Goal: Task Accomplishment & Management: Manage account settings

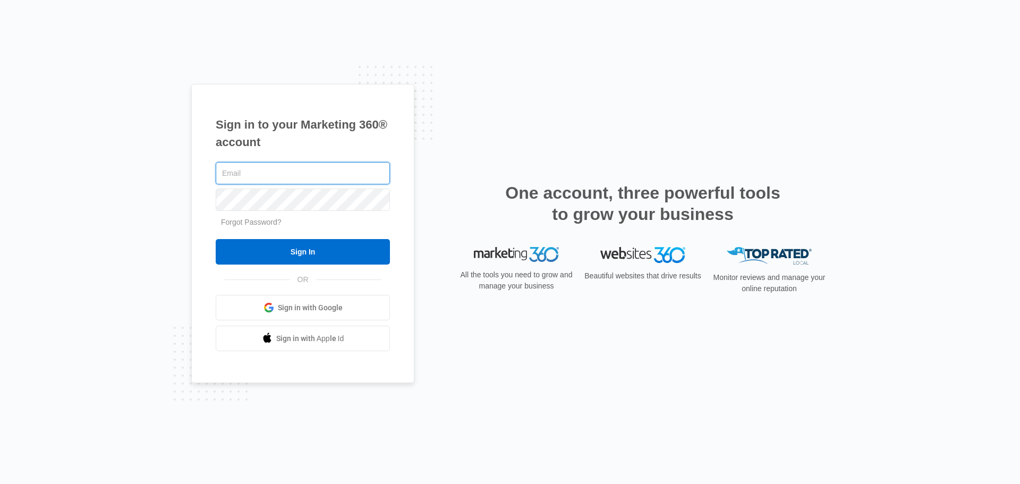
type input "info@justadent.com"
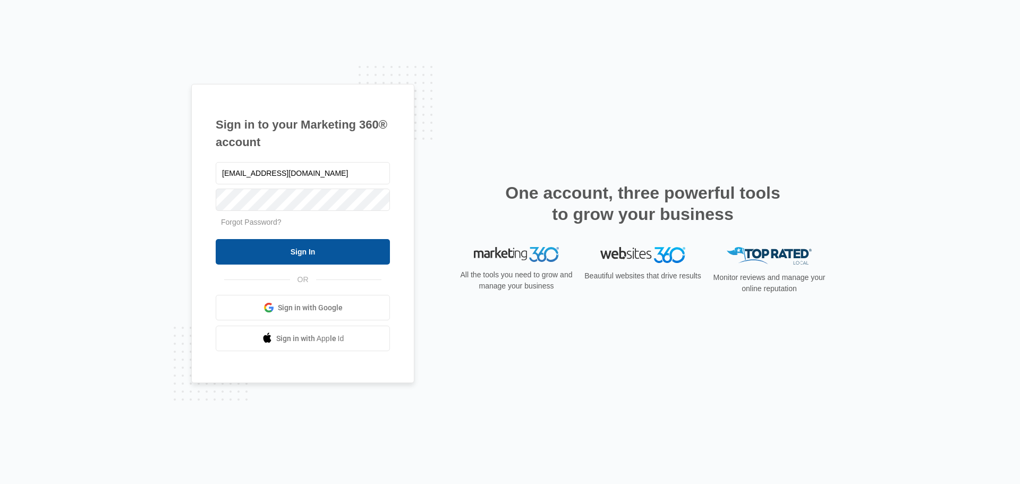
click at [308, 250] on input "Sign In" at bounding box center [303, 252] width 174 height 26
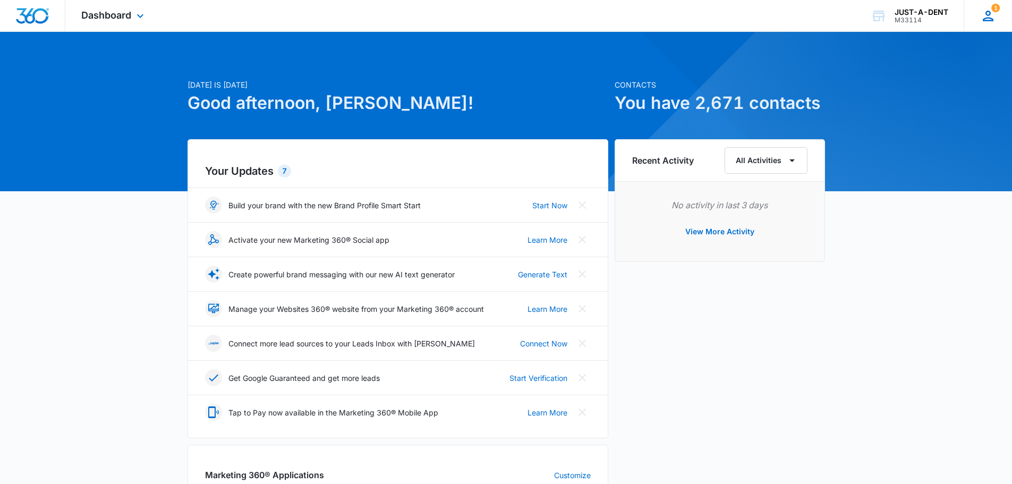
click at [994, 18] on icon at bounding box center [989, 16] width 16 height 16
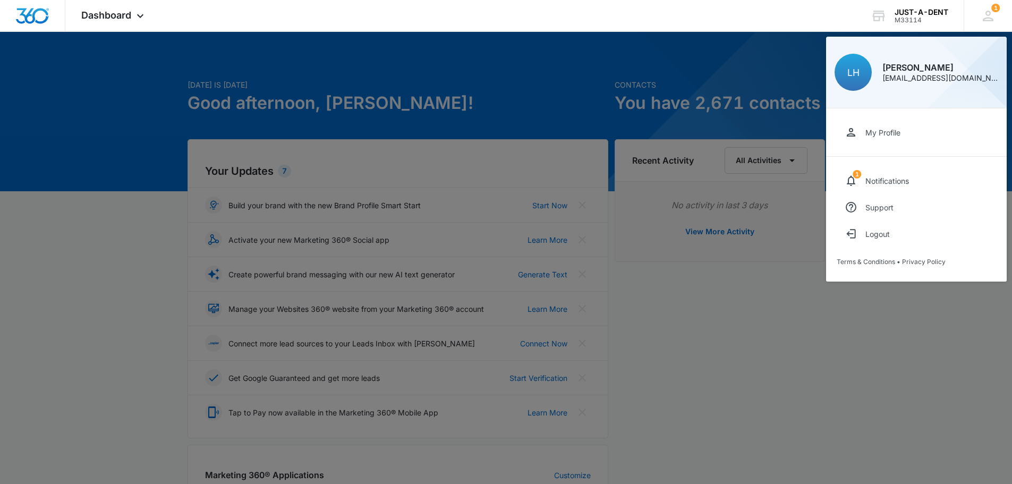
click at [868, 130] on div "My Profile" at bounding box center [883, 132] width 35 height 9
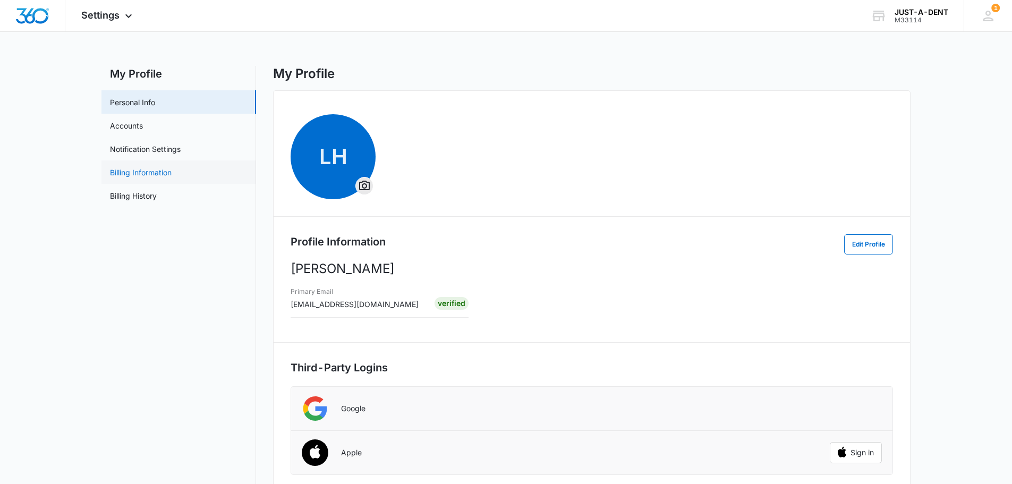
click at [144, 170] on link "Billing Information" at bounding box center [141, 172] width 62 height 11
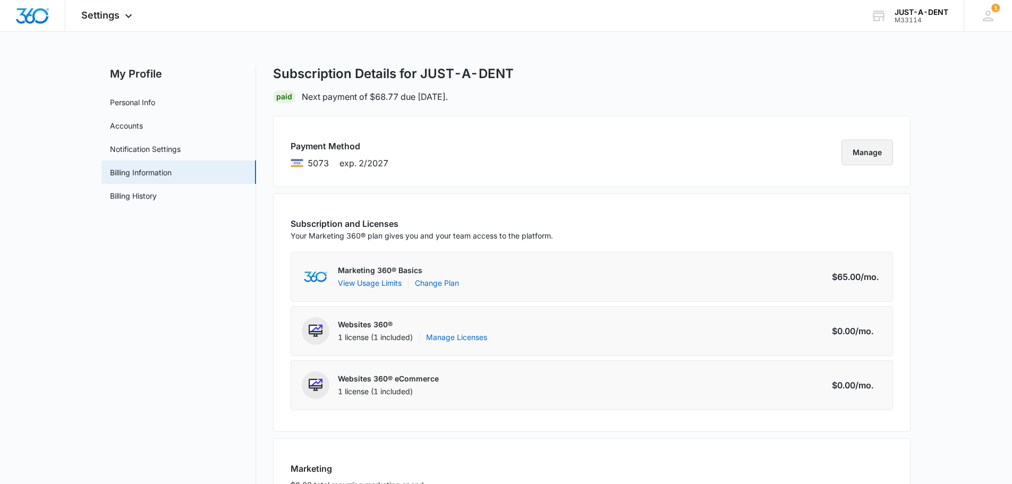
click at [884, 148] on button "Manage" at bounding box center [868, 153] width 52 height 26
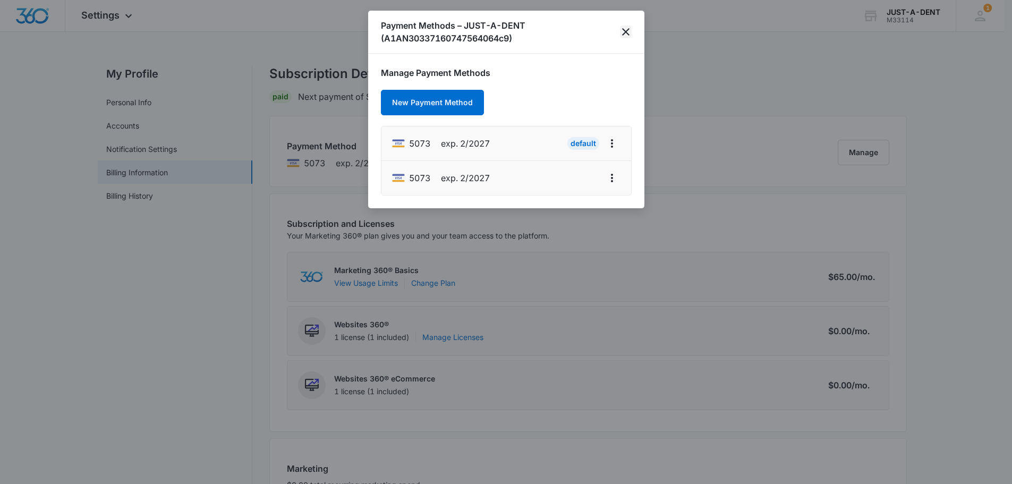
click at [632, 30] on icon "close" at bounding box center [626, 32] width 13 height 13
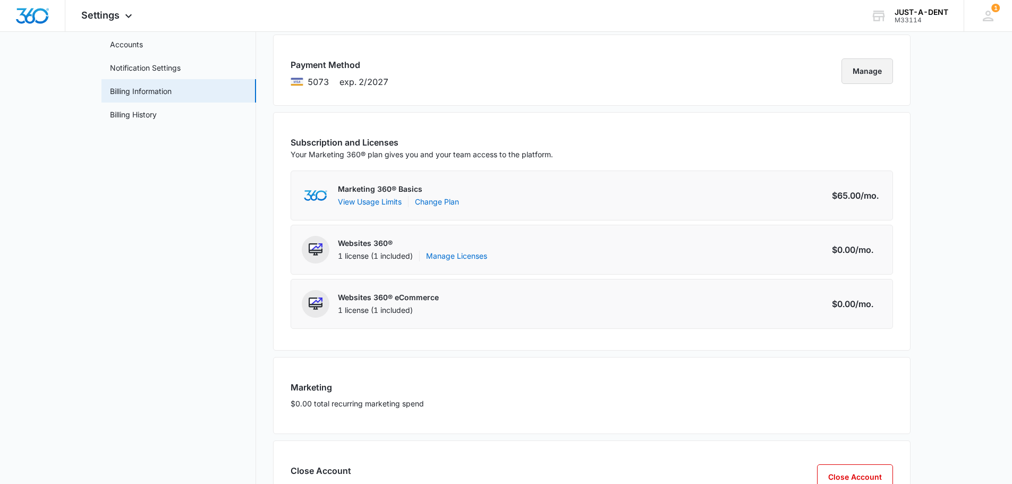
scroll to position [134, 0]
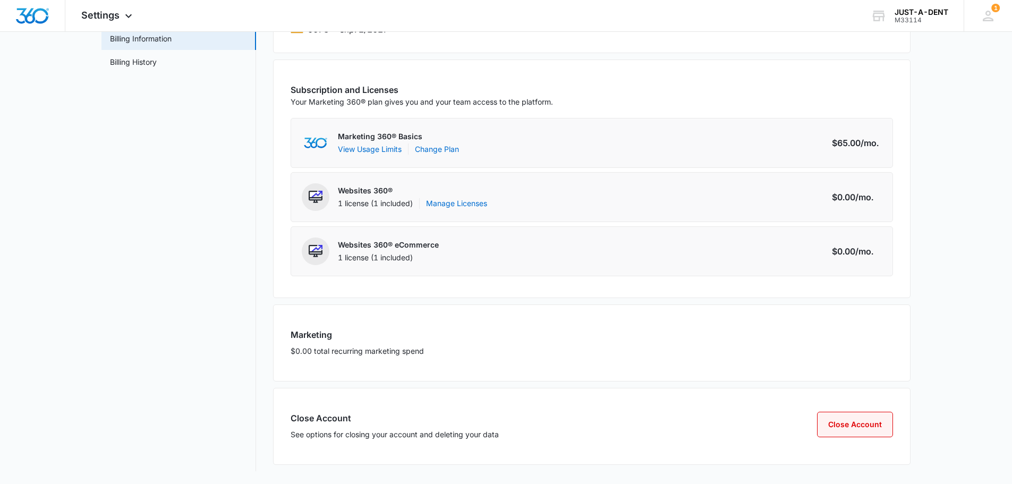
click at [842, 425] on button "Close Account" at bounding box center [855, 425] width 76 height 26
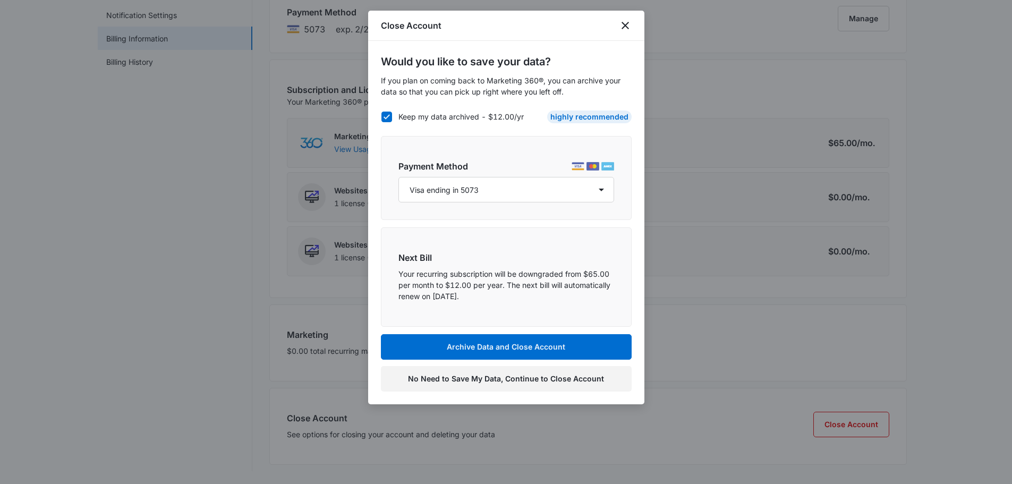
click at [451, 384] on button "No Need to Save My Data, Continue to Close Account" at bounding box center [506, 379] width 251 height 26
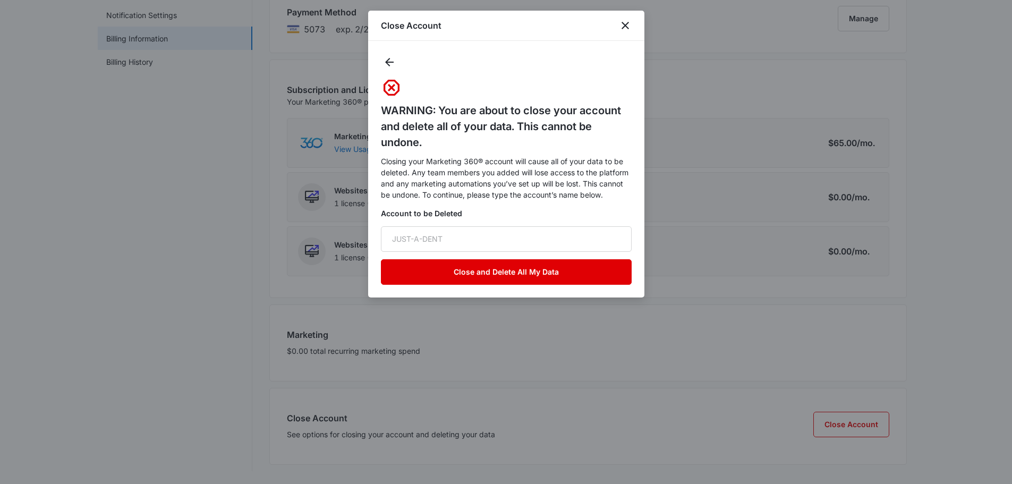
click at [495, 280] on button "Close and Delete All My Data" at bounding box center [506, 272] width 251 height 26
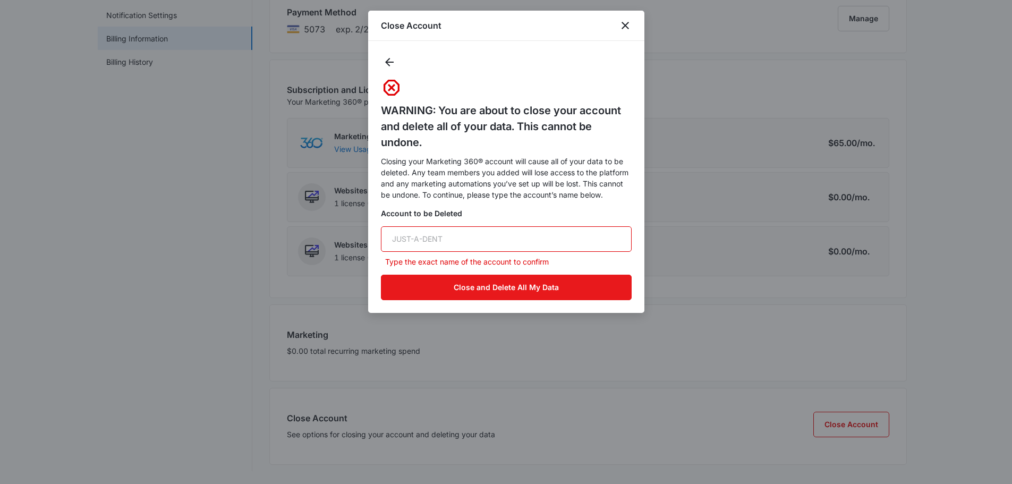
click at [466, 244] on input "text" at bounding box center [506, 239] width 251 height 26
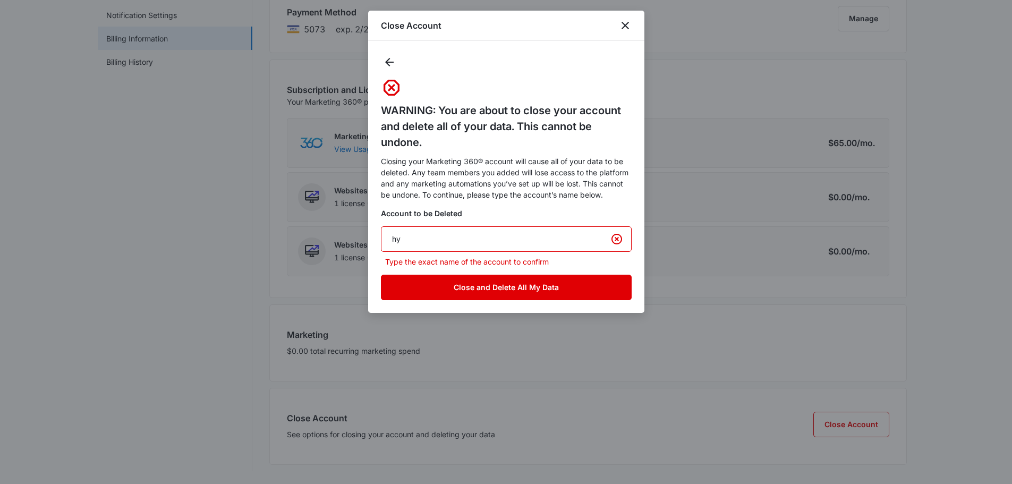
type input "h"
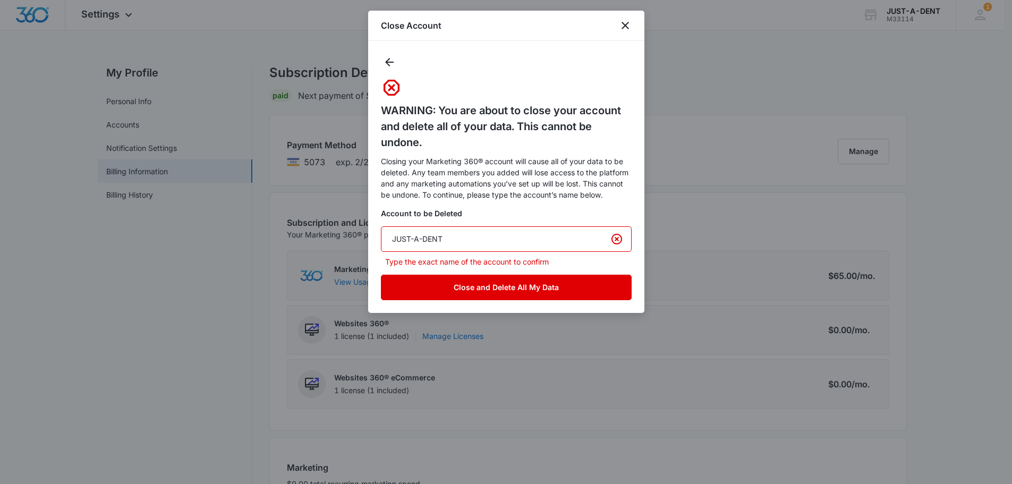
scroll to position [0, 0]
click at [461, 284] on button "Close and Delete All My Data" at bounding box center [506, 288] width 251 height 26
click at [470, 295] on button "Close and Delete All My Data" at bounding box center [506, 288] width 251 height 26
type input "J"
click at [542, 275] on button "Close and Delete All My Data" at bounding box center [506, 288] width 251 height 26
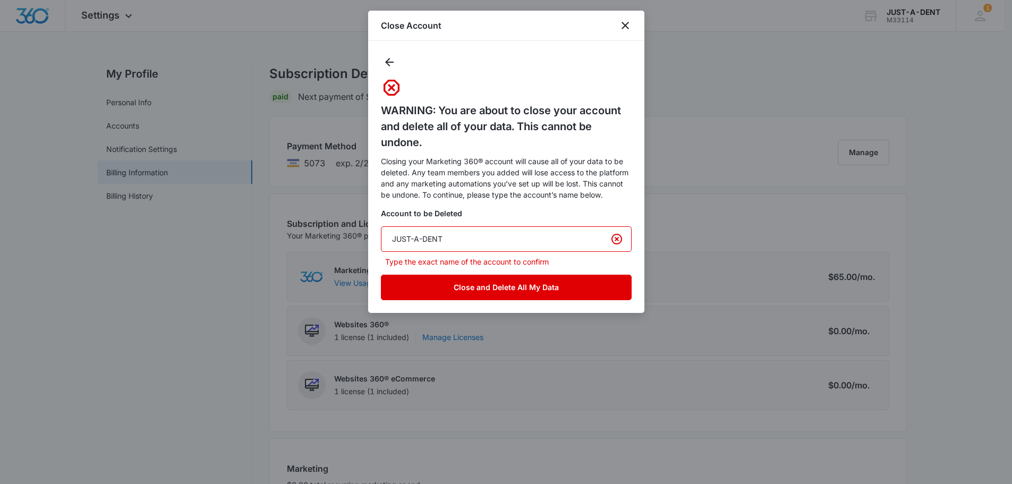
click at [533, 279] on button "Close and Delete All My Data" at bounding box center [506, 288] width 251 height 26
click at [526, 280] on button "Close and Delete All My Data" at bounding box center [506, 288] width 251 height 26
click at [525, 282] on button "Close and Delete All My Data" at bounding box center [506, 288] width 251 height 26
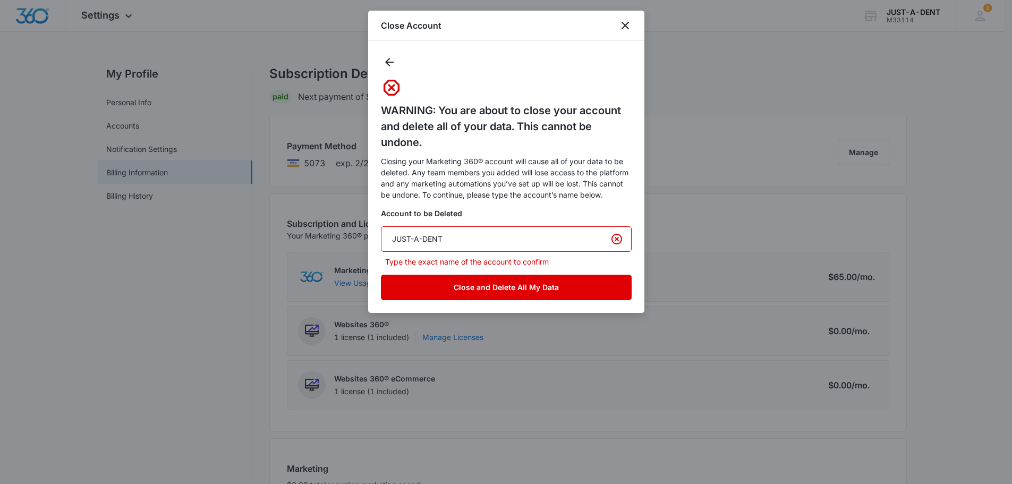
click at [525, 282] on button "Close and Delete All My Data" at bounding box center [506, 288] width 251 height 26
type input "J"
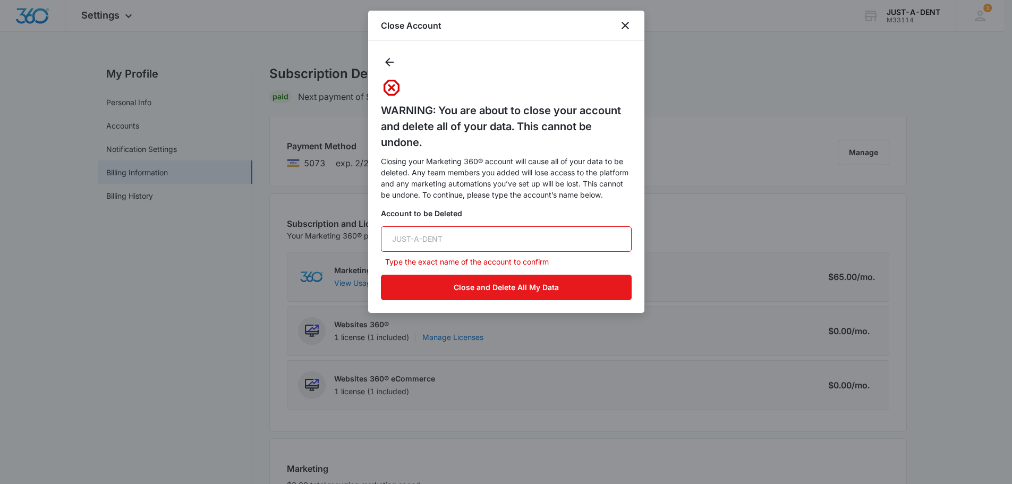
drag, startPoint x: 483, startPoint y: 220, endPoint x: 472, endPoint y: 231, distance: 15.4
click at [473, 231] on div "WARNING: You are about to close your account and delete all of your data. This …" at bounding box center [506, 177] width 251 height 247
click at [472, 231] on input "text" at bounding box center [506, 239] width 251 height 26
type input "J"
type input "JUST-A-DENT"
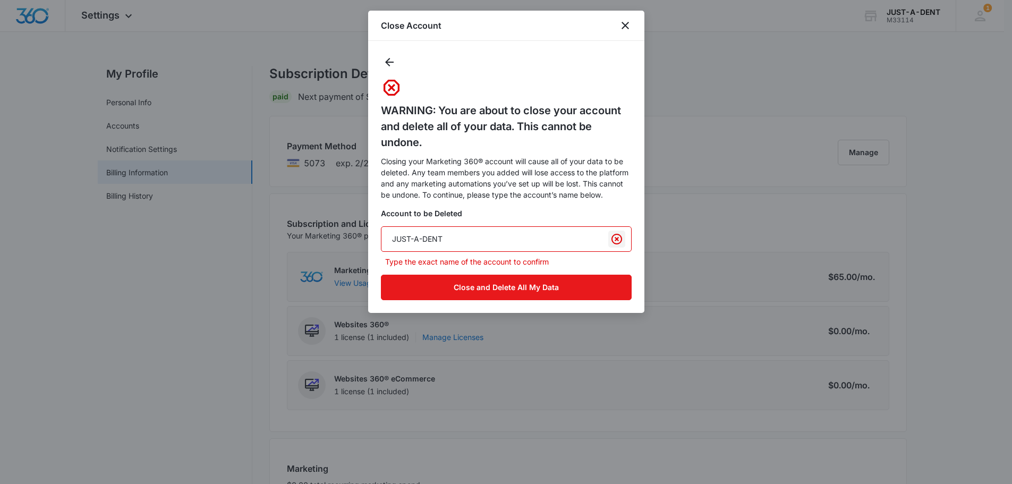
click at [613, 241] on icon "Clear" at bounding box center [617, 239] width 13 height 13
drag, startPoint x: 445, startPoint y: 240, endPoint x: 376, endPoint y: 243, distance: 69.2
click at [376, 243] on div "WARNING: You are about to close your account and delete all of your data. This …" at bounding box center [506, 177] width 276 height 272
click at [392, 62] on icon "button" at bounding box center [389, 62] width 9 height 9
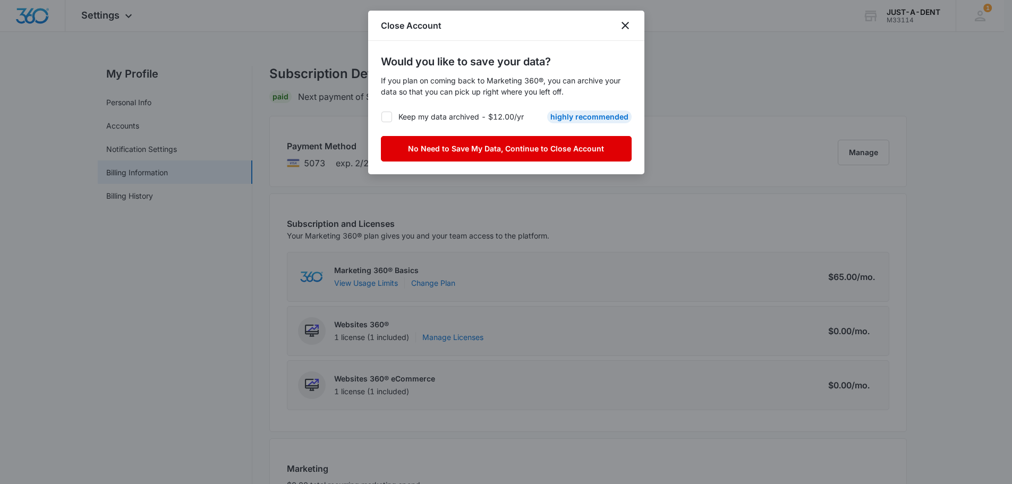
click at [478, 150] on button "No Need to Save My Data, Continue to Close Account" at bounding box center [506, 149] width 251 height 26
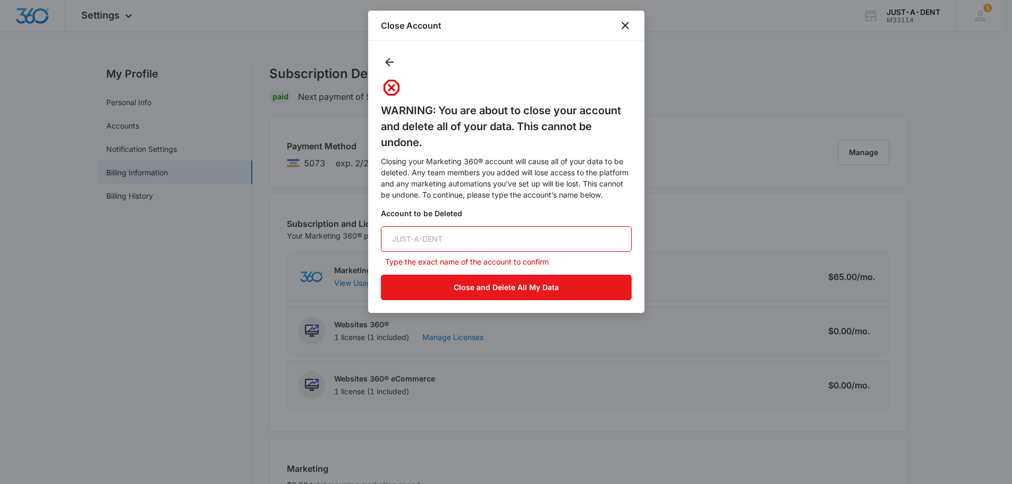
click at [401, 242] on input "text" at bounding box center [506, 239] width 251 height 26
type input "J"
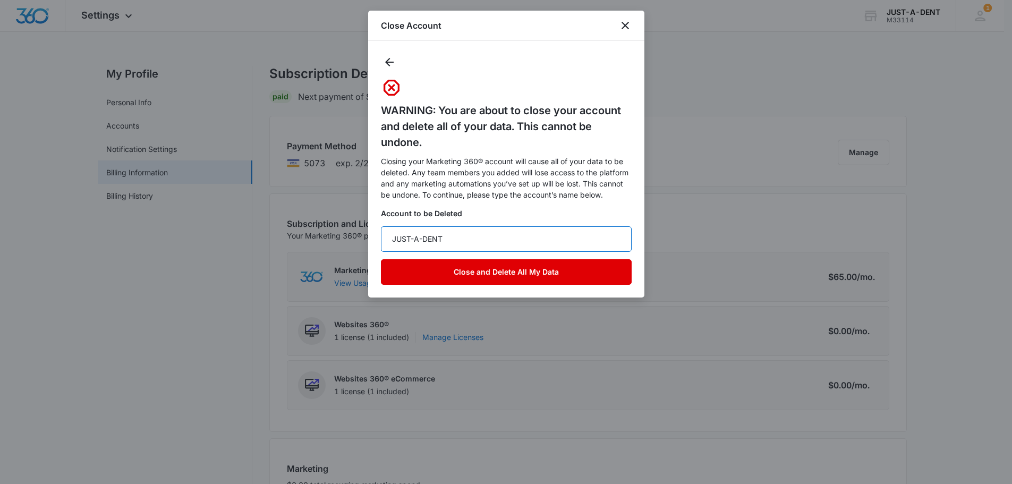
type input "JUST-A-DENT"
click at [530, 274] on button "Close and Delete All My Data" at bounding box center [506, 272] width 251 height 26
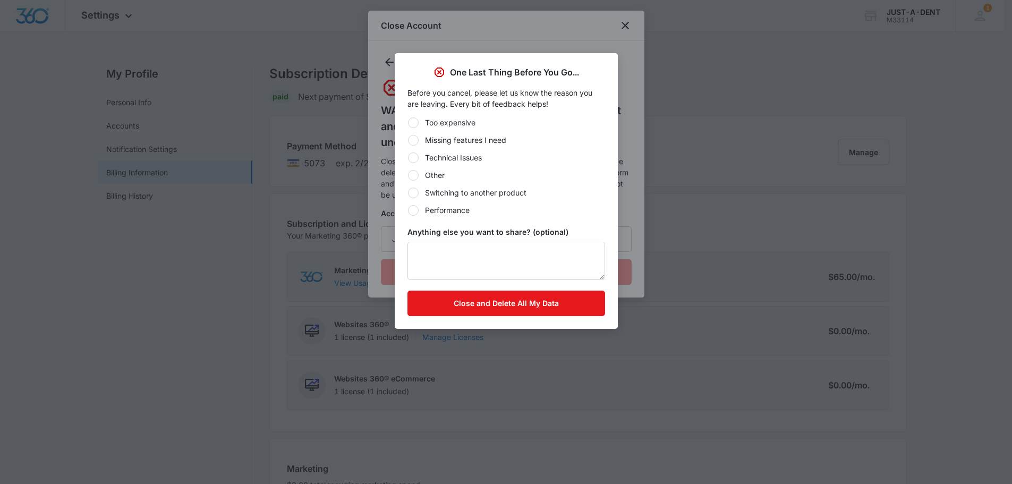
click at [412, 177] on div at bounding box center [413, 175] width 11 height 11
click at [408, 175] on input "Other" at bounding box center [408, 175] width 1 height 1
radio input "true"
click at [496, 314] on button "Close and Delete All My Data" at bounding box center [507, 304] width 198 height 26
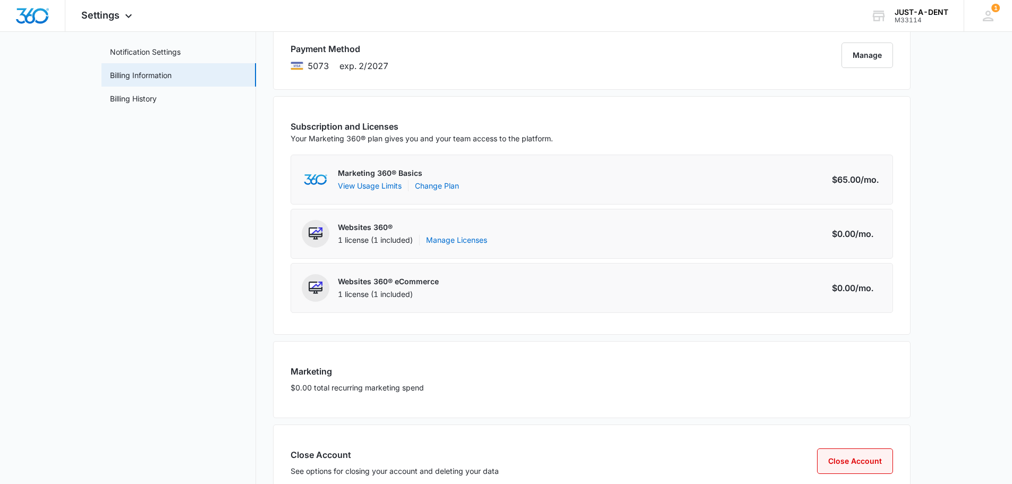
scroll to position [134, 0]
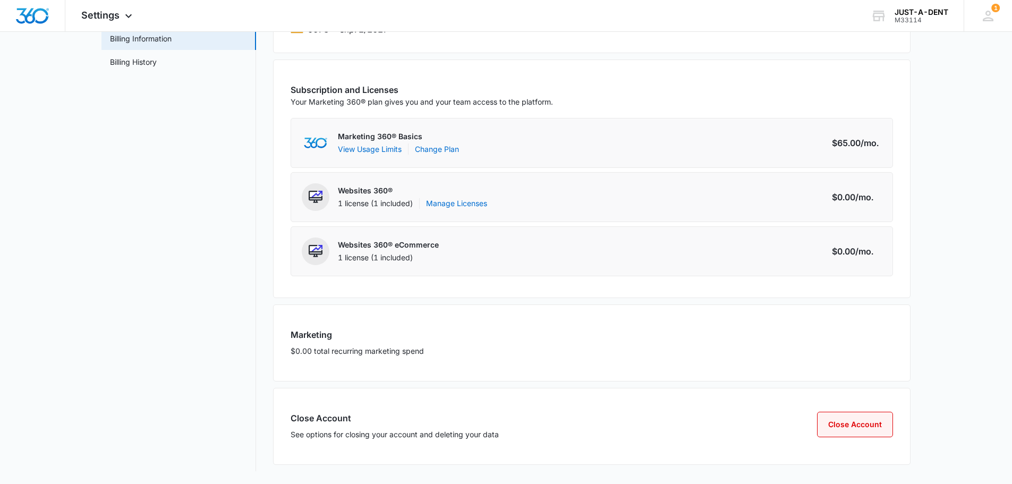
click at [851, 429] on button "Close Account" at bounding box center [855, 425] width 76 height 26
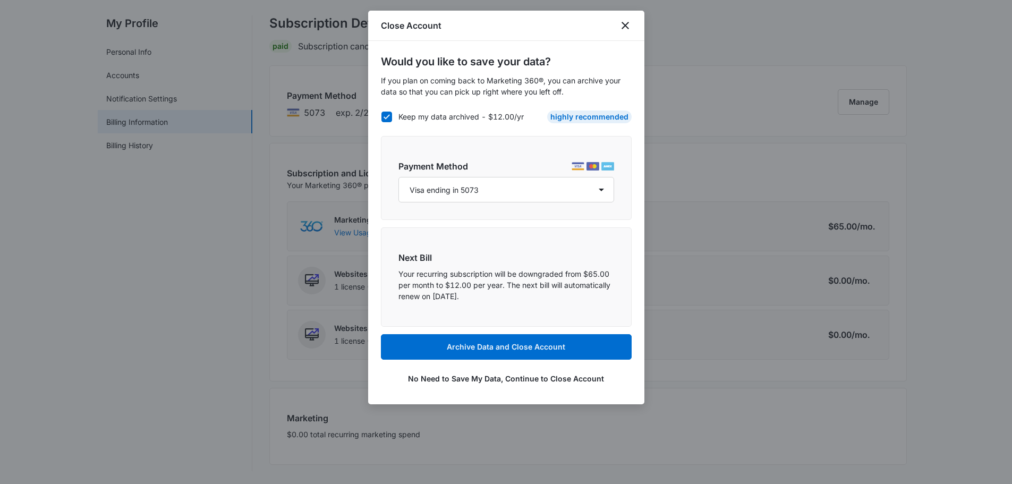
scroll to position [50, 0]
click at [450, 385] on button "No Need to Save My Data, Continue to Close Account" at bounding box center [506, 379] width 251 height 26
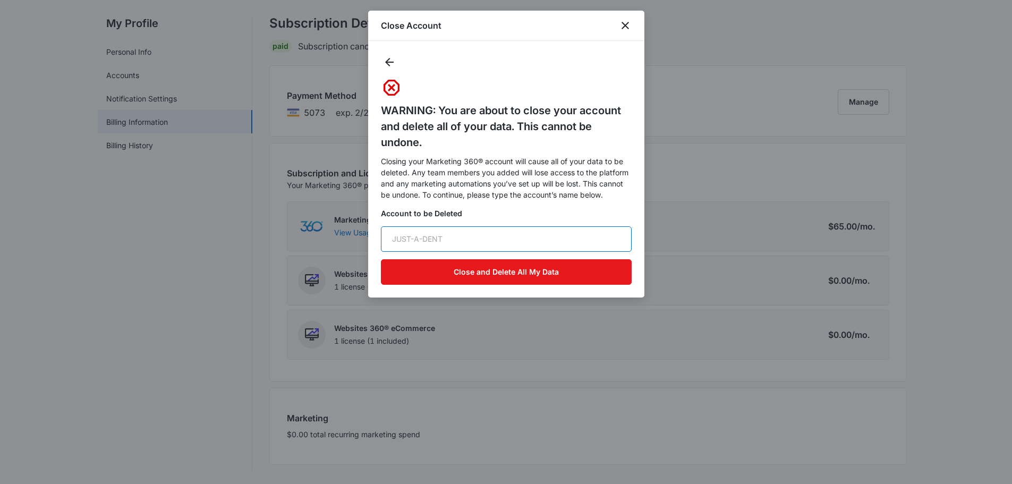
click at [410, 232] on input "text" at bounding box center [506, 239] width 251 height 26
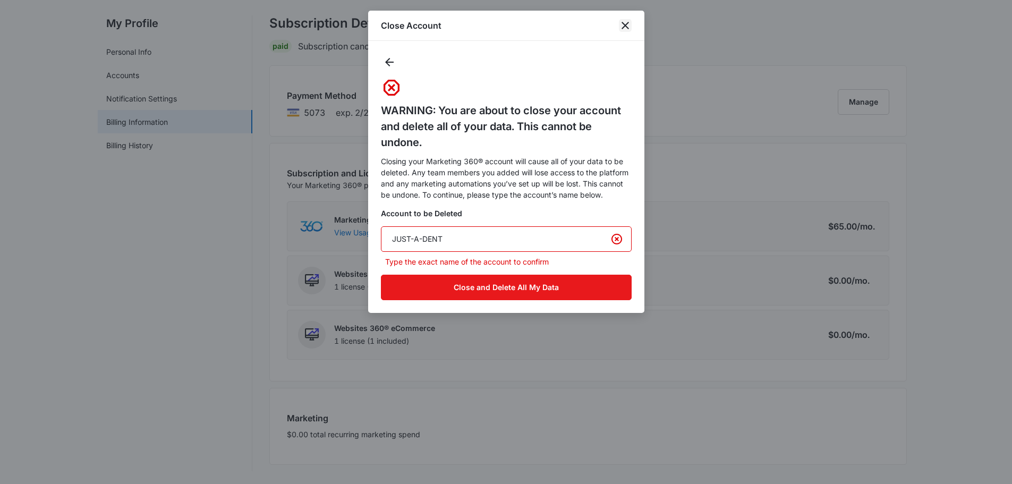
type input "JUST-A-DENT"
click at [626, 24] on icon "close" at bounding box center [625, 25] width 13 height 13
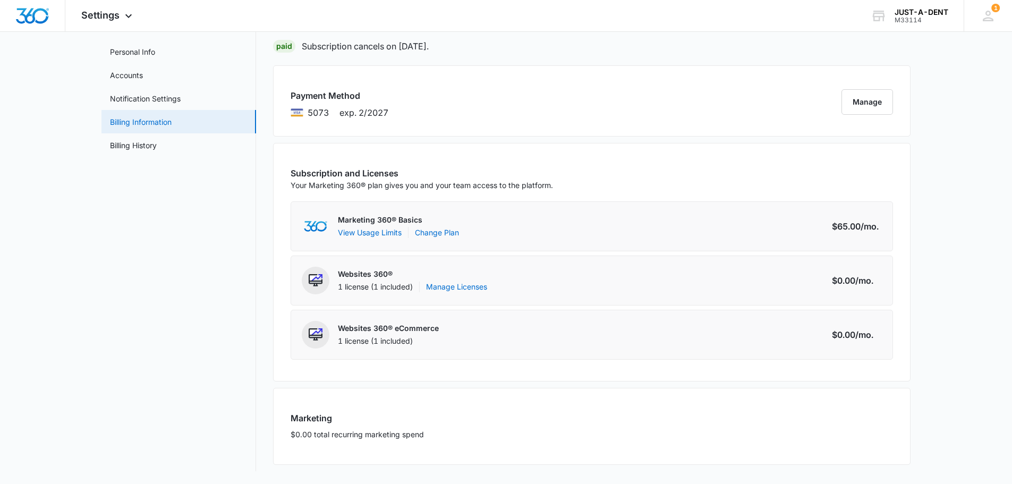
click at [130, 125] on link "Billing Information" at bounding box center [141, 121] width 62 height 11
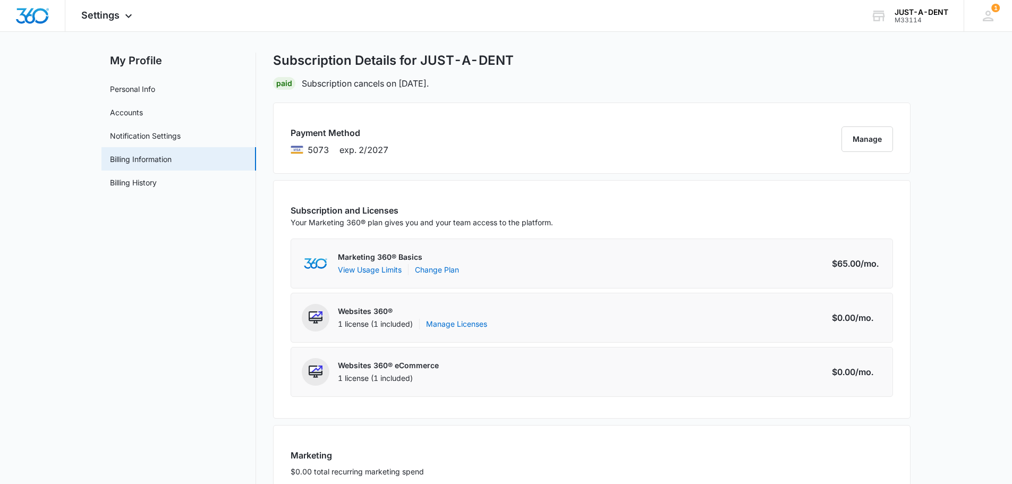
scroll to position [0, 0]
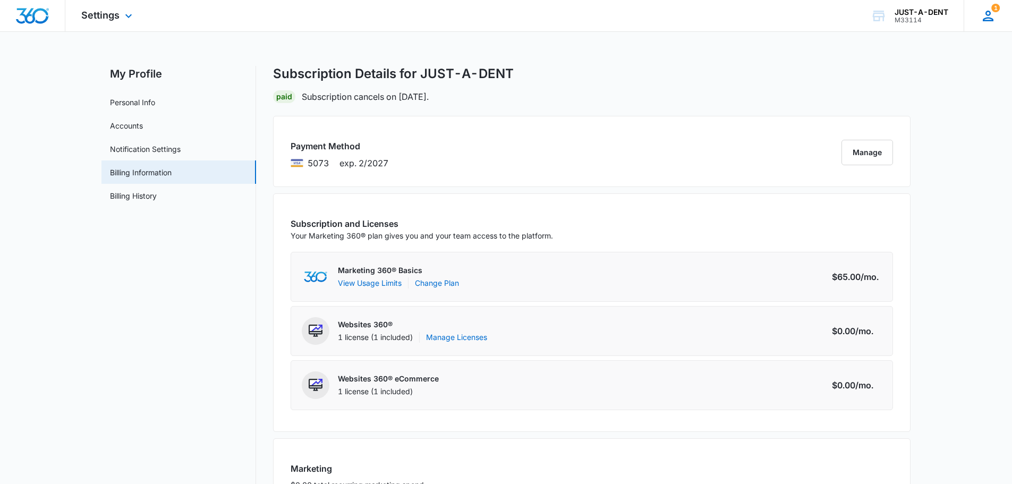
click at [992, 20] on icon at bounding box center [989, 16] width 16 height 16
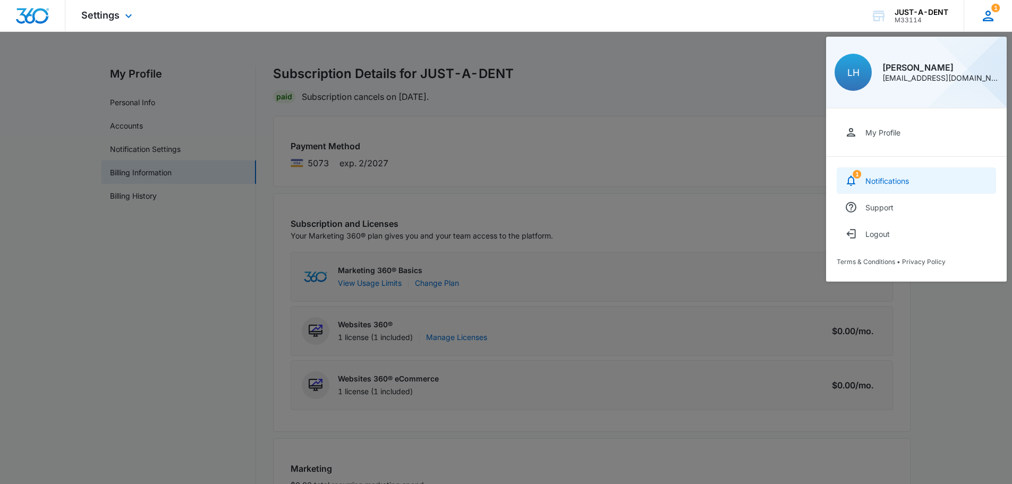
click at [908, 182] on div "Notifications" at bounding box center [888, 180] width 44 height 9
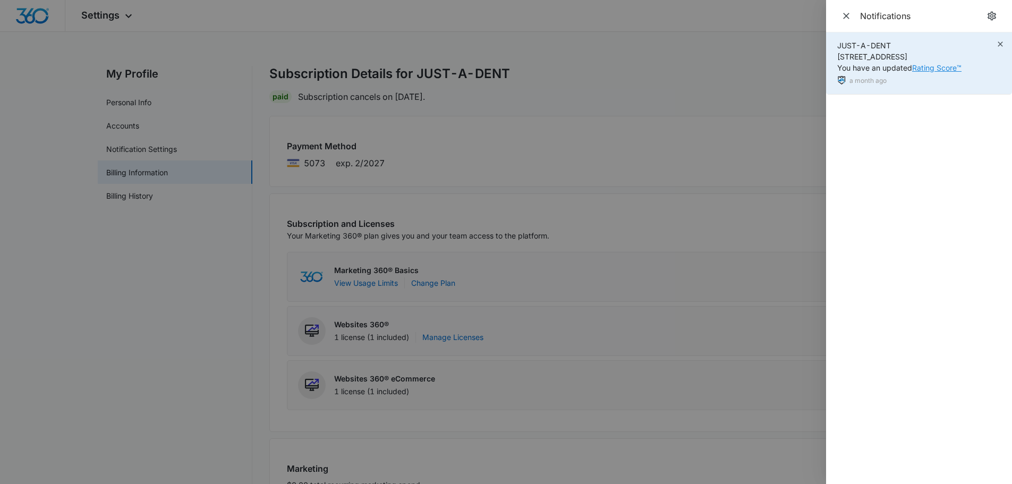
click at [927, 66] on link "Rating Score™" at bounding box center [936, 67] width 49 height 9
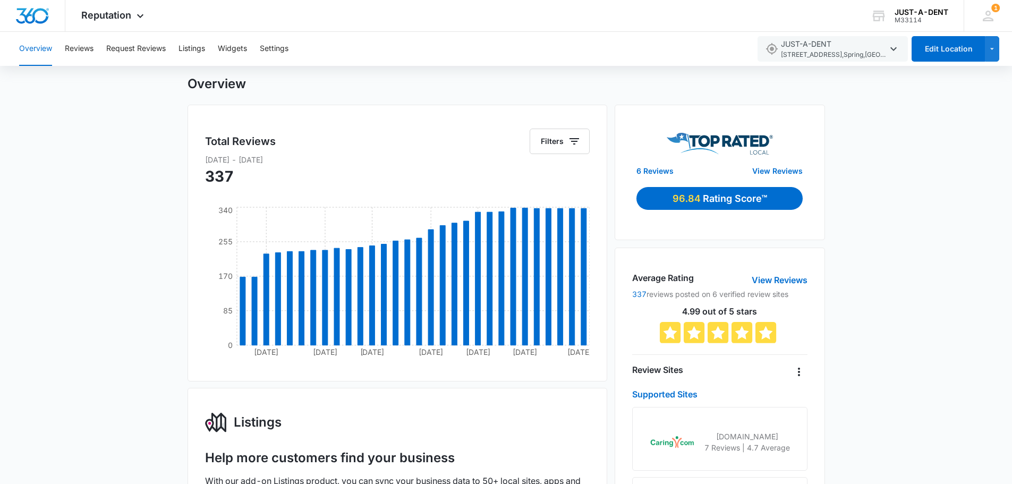
scroll to position [106, 0]
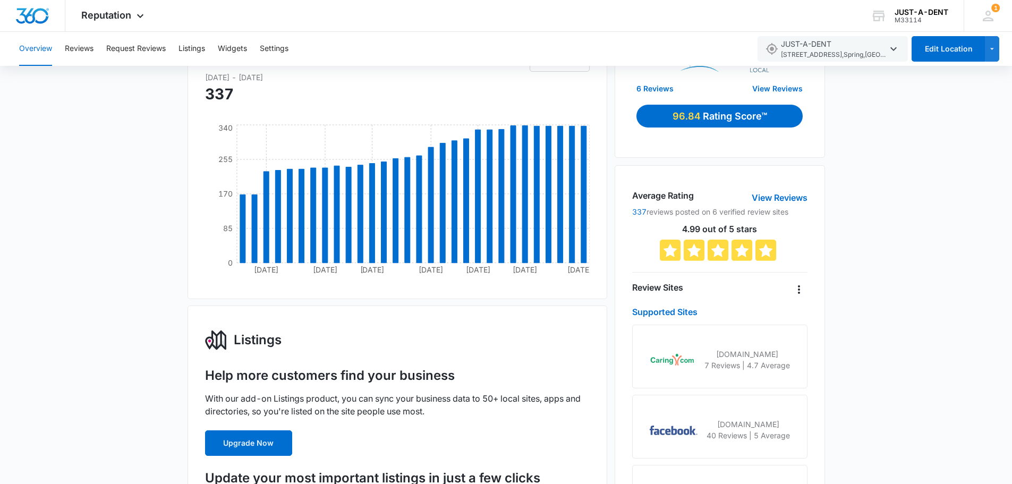
click at [662, 360] on img at bounding box center [673, 359] width 46 height 13
click at [676, 309] on link "Supported Sites" at bounding box center [664, 312] width 65 height 11
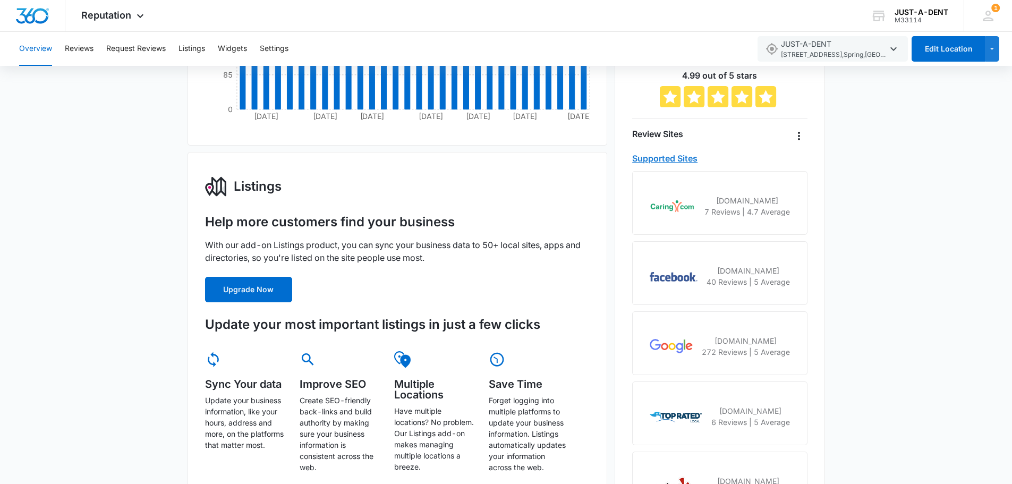
scroll to position [266, 0]
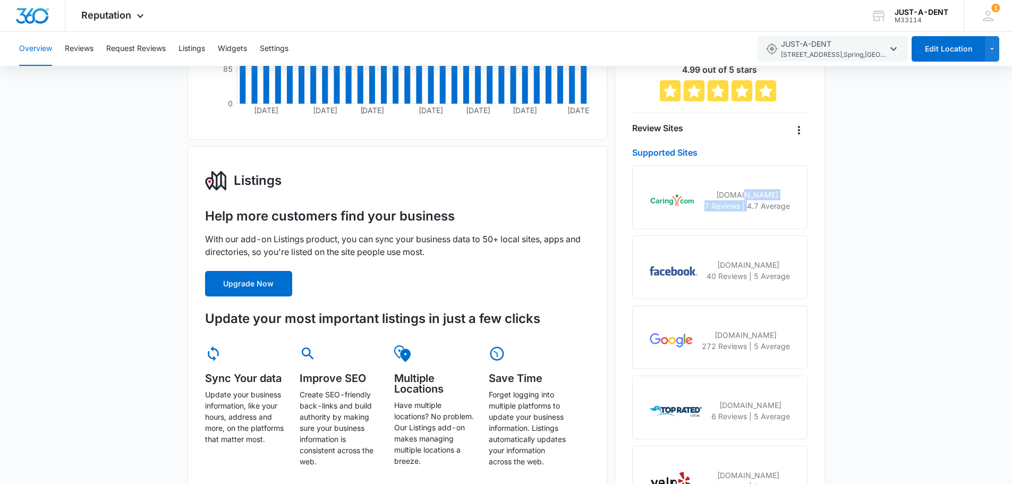
click at [749, 200] on div "caring.com 7 Reviews | 4.7 Average" at bounding box center [748, 200] width 86 height 22
click at [753, 221] on div "caring.com 7 Reviews | 4.7 Average" at bounding box center [719, 197] width 175 height 64
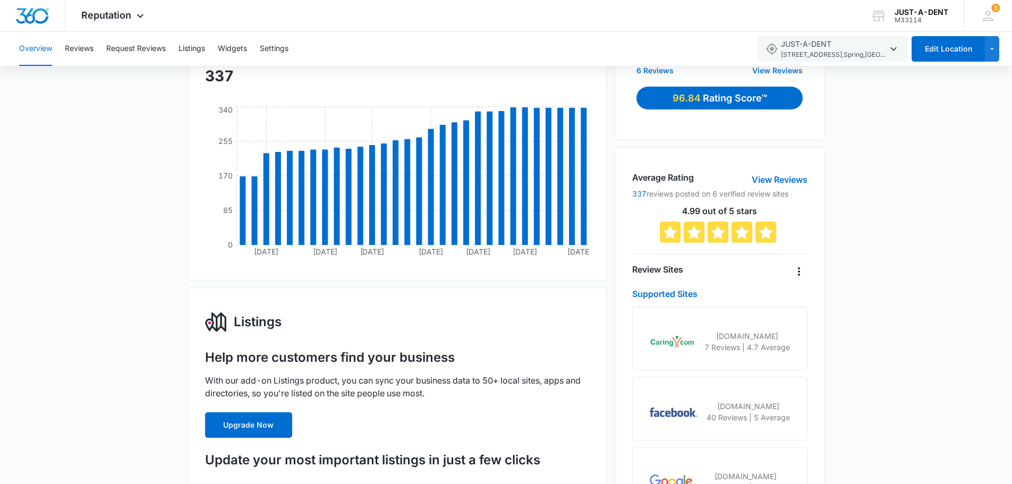
scroll to position [104, 0]
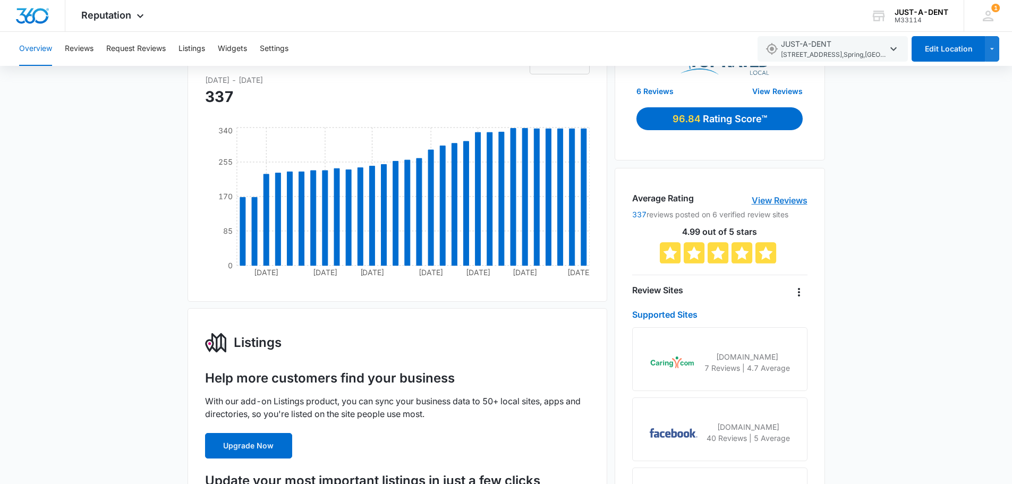
click at [761, 198] on link "View Reviews" at bounding box center [780, 200] width 56 height 13
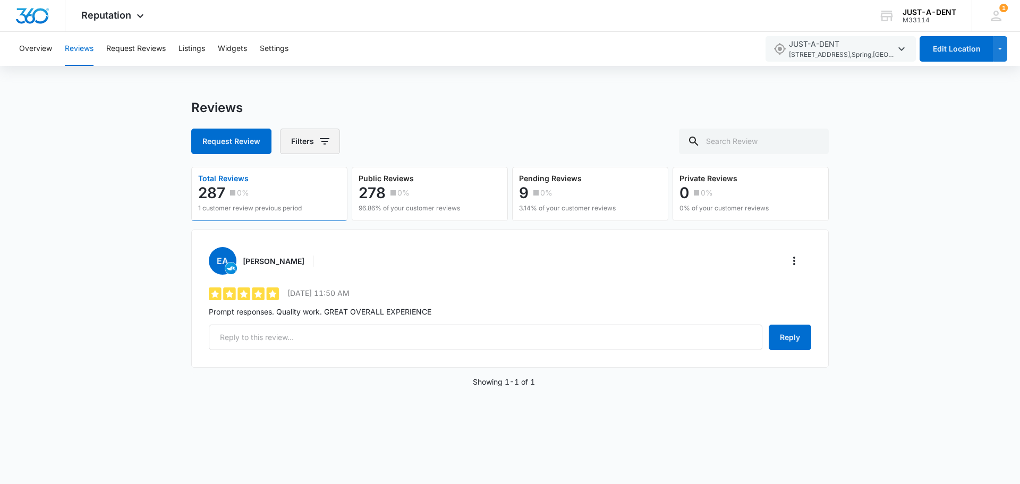
click at [306, 145] on button "Filters" at bounding box center [310, 142] width 60 height 26
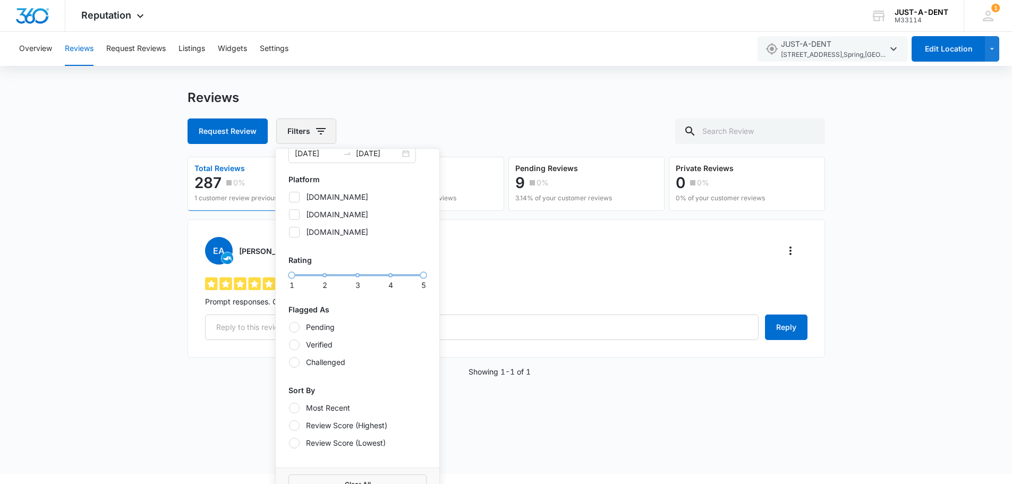
scroll to position [28, 0]
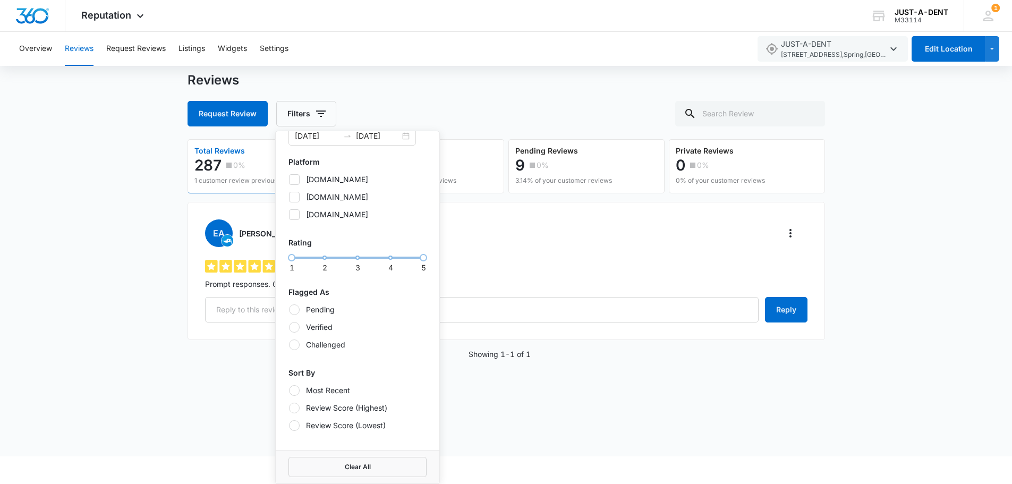
click at [291, 427] on div at bounding box center [294, 425] width 11 height 11
click at [289, 426] on input "Review Score (Lowest)" at bounding box center [289, 425] width 1 height 1
radio input "true"
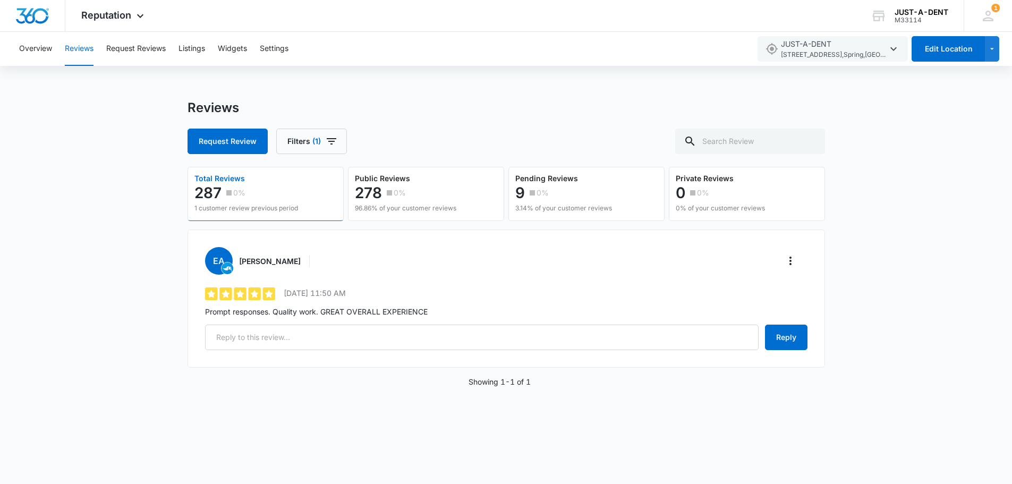
scroll to position [0, 0]
click at [655, 386] on body "Reputation Apps Reputation Websites Forms CRM Email Social Shop Payments POS Co…" at bounding box center [510, 242] width 1020 height 484
click at [238, 191] on p "0%" at bounding box center [243, 192] width 12 height 7
click at [307, 149] on button "Filters (1)" at bounding box center [315, 142] width 71 height 26
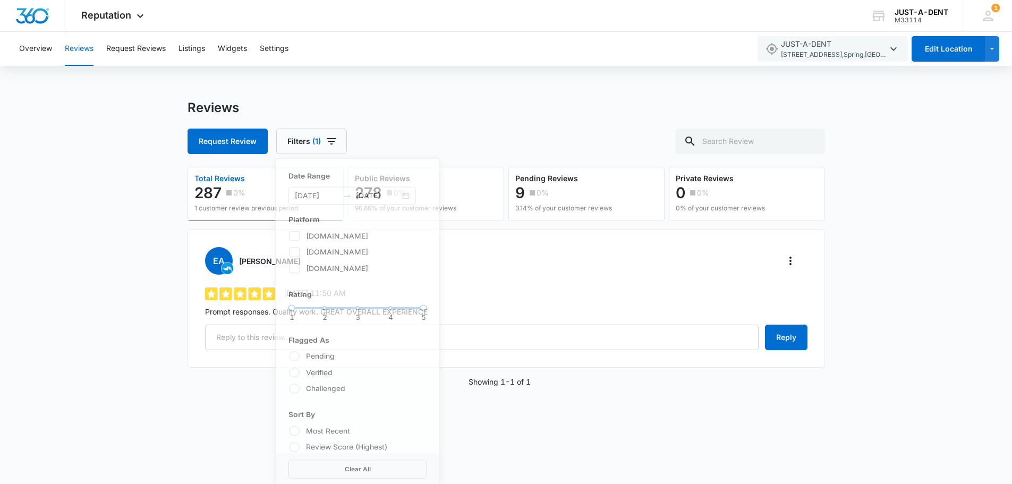
click at [298, 239] on icon at bounding box center [295, 243] width 10 height 10
click at [289, 242] on input "topratedlocal.com" at bounding box center [289, 242] width 1 height 1
checkbox input "true"
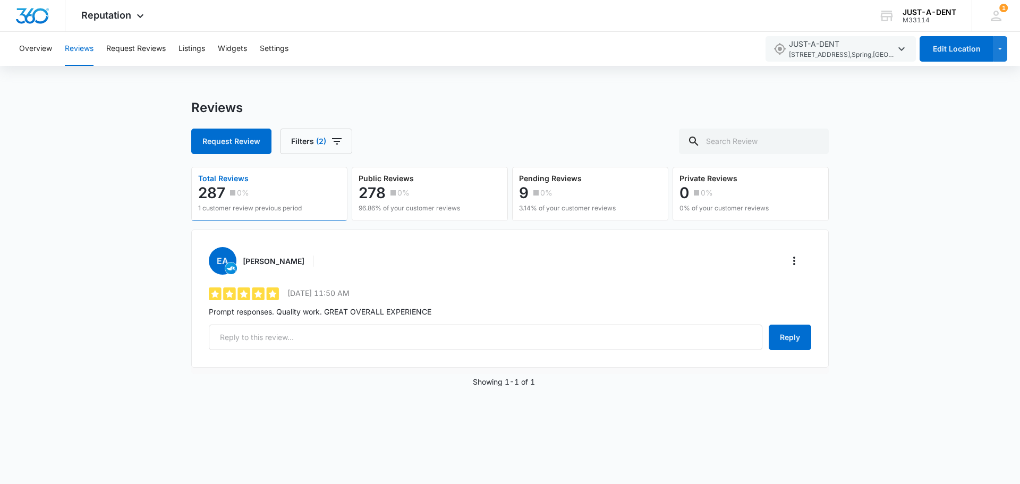
click at [546, 276] on div "EA Eric A 5 out of 5 11/6/2024 11:50 AM Prompt responses. Quality work. GREAT O…" at bounding box center [510, 299] width 638 height 138
click at [544, 204] on p "3.14% of your customer reviews" at bounding box center [567, 209] width 97 height 10
click at [545, 205] on p "3.14% of your customer reviews" at bounding box center [567, 209] width 97 height 10
click at [303, 147] on button "Filters (2)" at bounding box center [316, 142] width 72 height 26
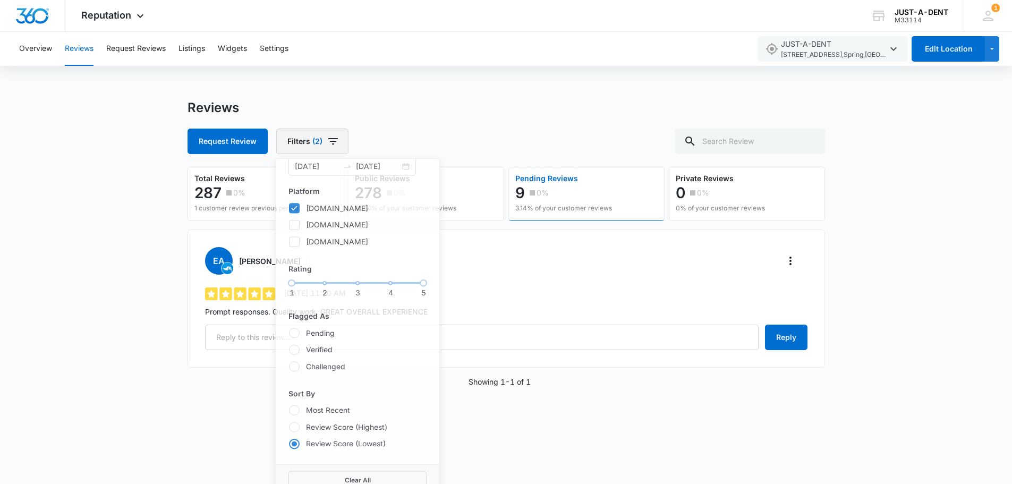
scroll to position [35, 0]
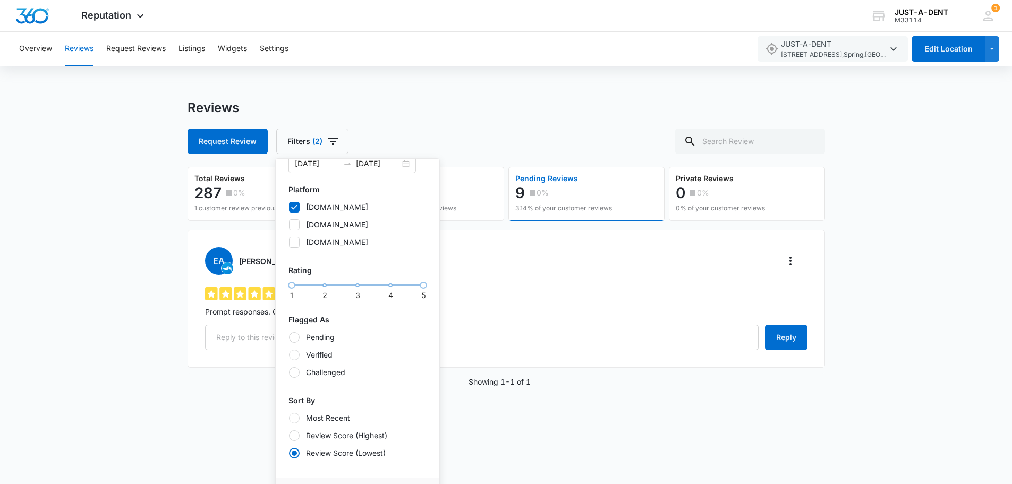
click at [290, 456] on div at bounding box center [294, 453] width 11 height 11
click at [289, 453] on input "Review Score (Lowest)" at bounding box center [289, 453] width 1 height 1
click at [297, 452] on div at bounding box center [294, 453] width 5 height 5
click at [289, 453] on input "Review Score (Lowest)" at bounding box center [289, 453] width 1 height 1
click at [297, 420] on div at bounding box center [294, 418] width 11 height 11
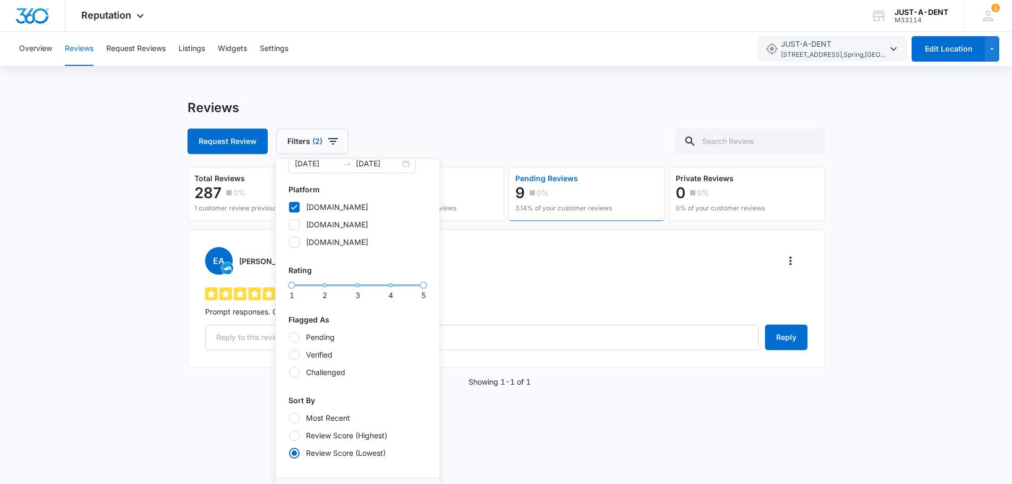
click at [289, 418] on input "Most Recent" at bounding box center [289, 418] width 1 height 1
radio input "true"
radio input "false"
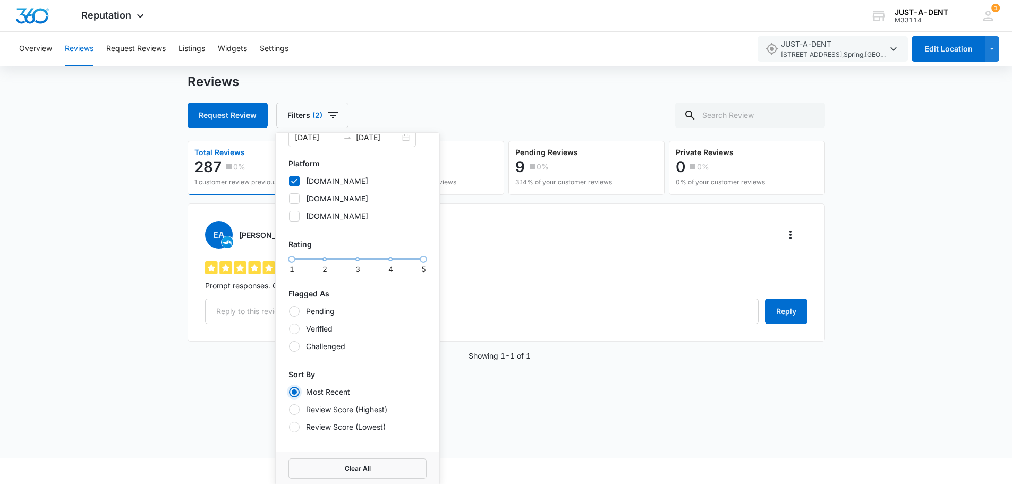
scroll to position [28, 0]
click at [369, 470] on button "Clear All" at bounding box center [358, 467] width 138 height 20
checkbox input "false"
radio input "false"
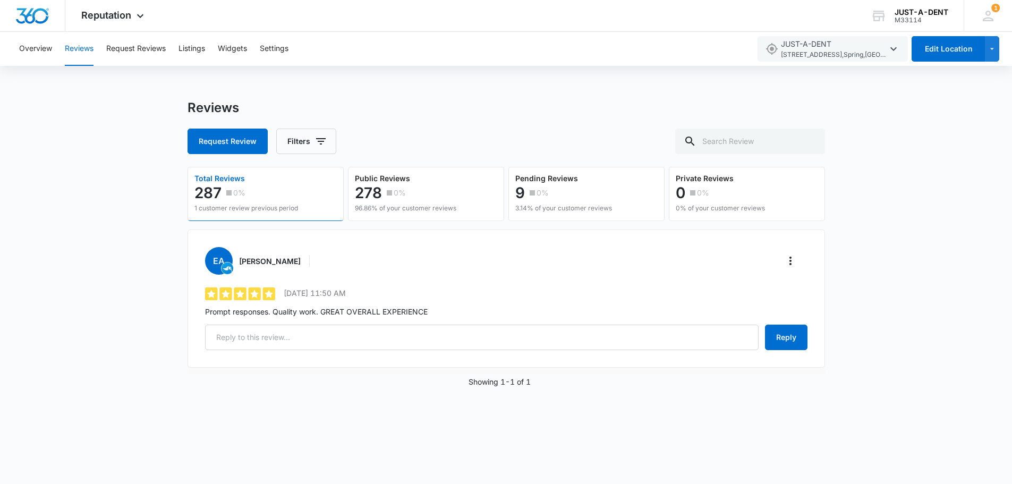
scroll to position [0, 0]
click at [599, 374] on div "Reviews Request Review Filters Total Reviews 287 0% 1 customer review previous …" at bounding box center [510, 256] width 638 height 313
click at [124, 54] on button "Request Reviews" at bounding box center [136, 49] width 60 height 34
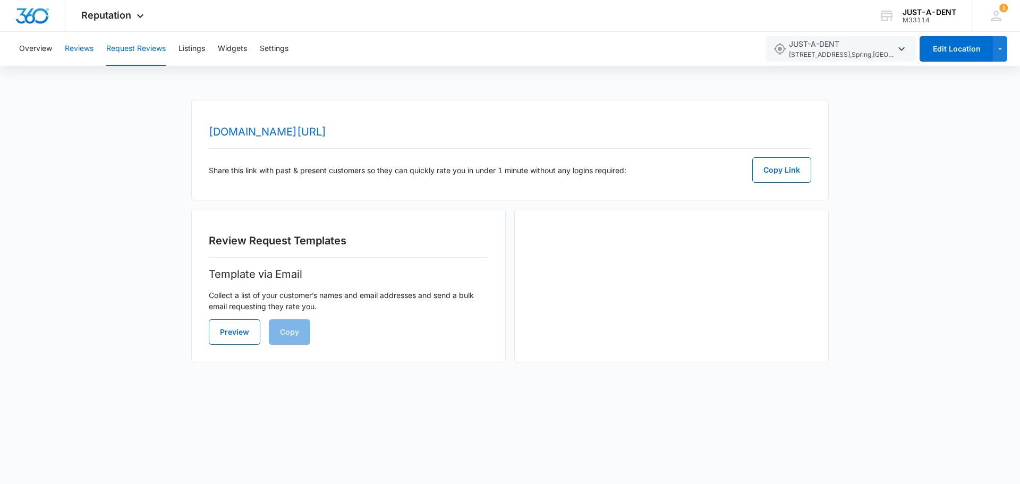
click at [79, 49] on button "Reviews" at bounding box center [79, 49] width 29 height 34
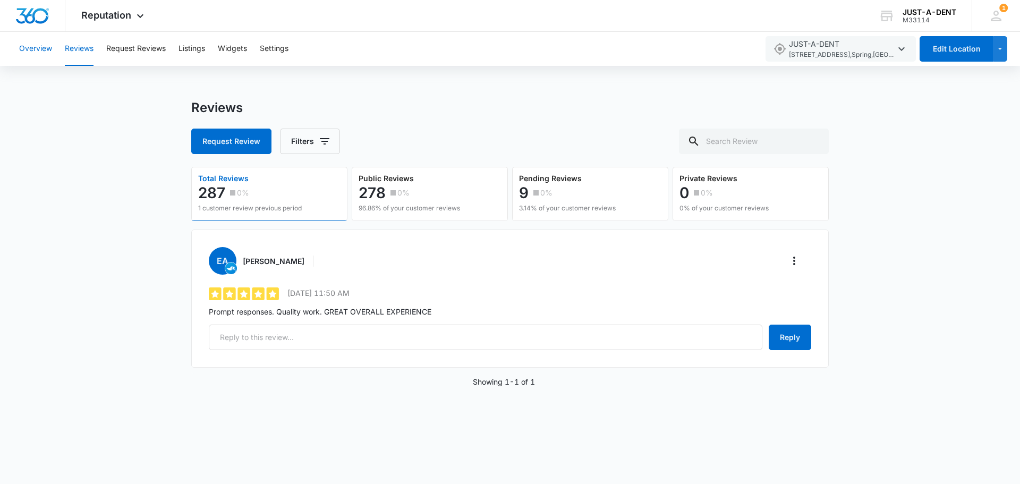
click at [39, 41] on button "Overview" at bounding box center [35, 49] width 33 height 34
